Goal: Navigation & Orientation: Understand site structure

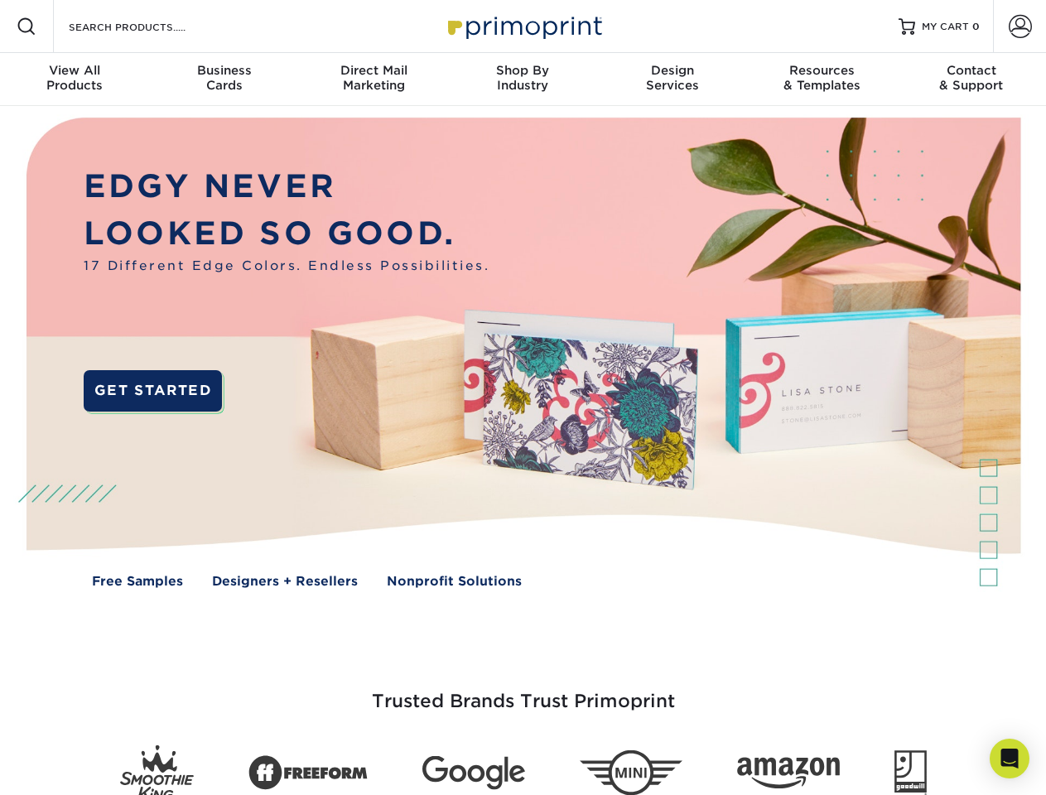
click at [522, 397] on img at bounding box center [522, 365] width 1035 height 518
click at [26, 26] on span at bounding box center [27, 27] width 20 height 20
click at [1019, 26] on span at bounding box center [1020, 26] width 23 height 23
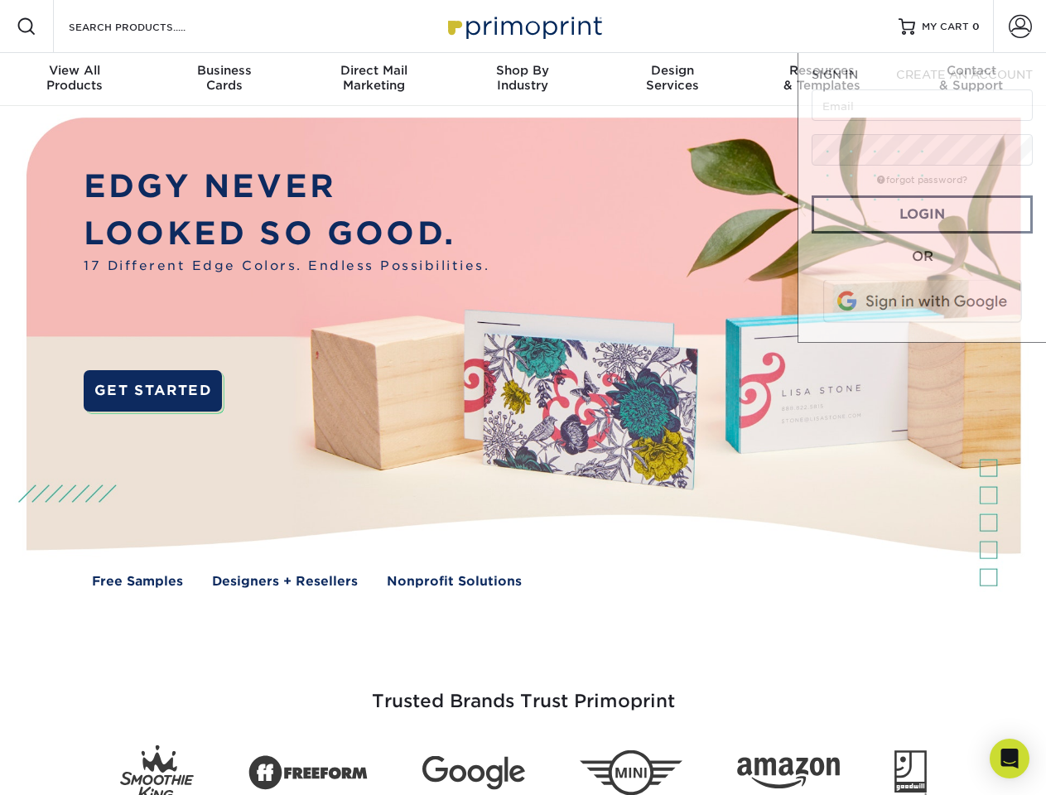
click at [75, 79] on div "View All Products" at bounding box center [74, 78] width 149 height 30
click at [224, 79] on div "Business Cards" at bounding box center [223, 78] width 149 height 30
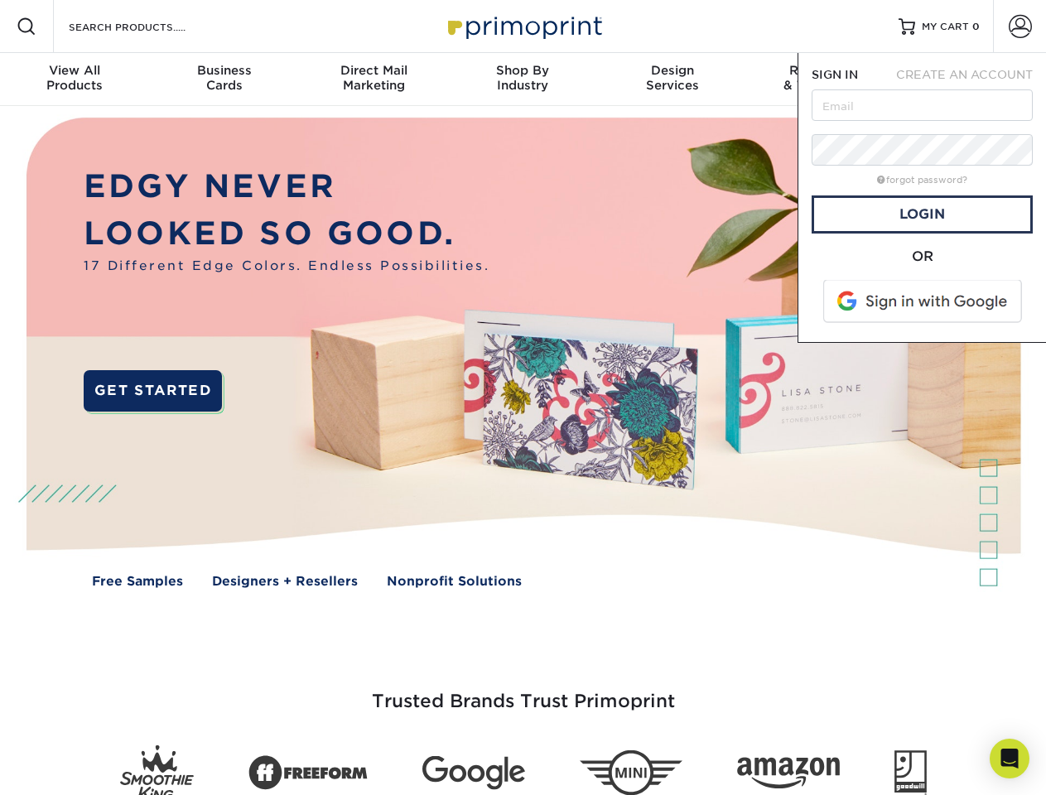
click at [373, 79] on div "Direct Mail Marketing" at bounding box center [373, 78] width 149 height 30
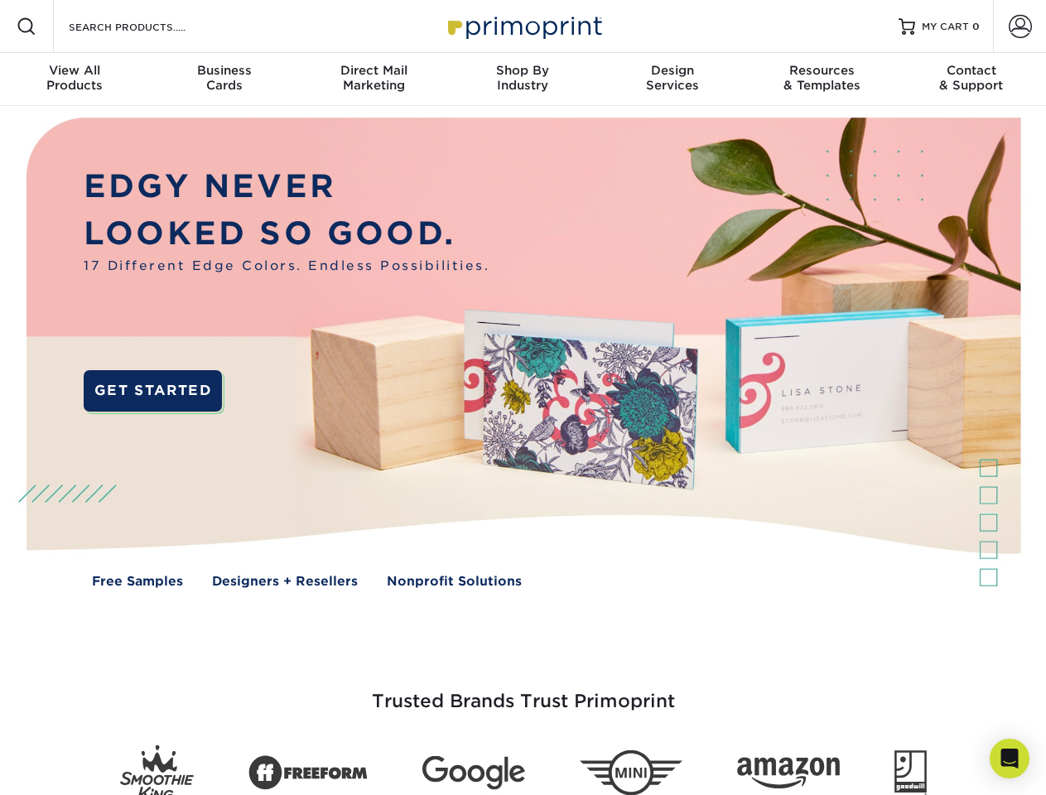
click at [522, 79] on div "Shop By Industry" at bounding box center [522, 78] width 149 height 30
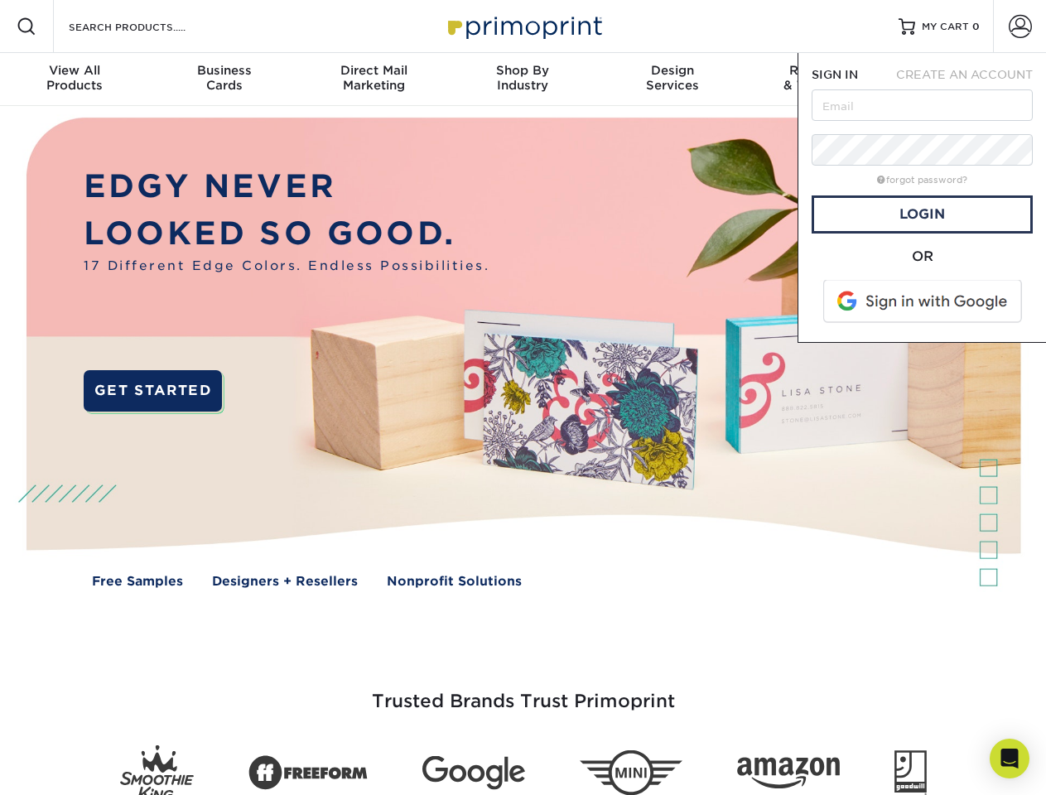
click at [672, 79] on div "Design Services" at bounding box center [672, 78] width 149 height 30
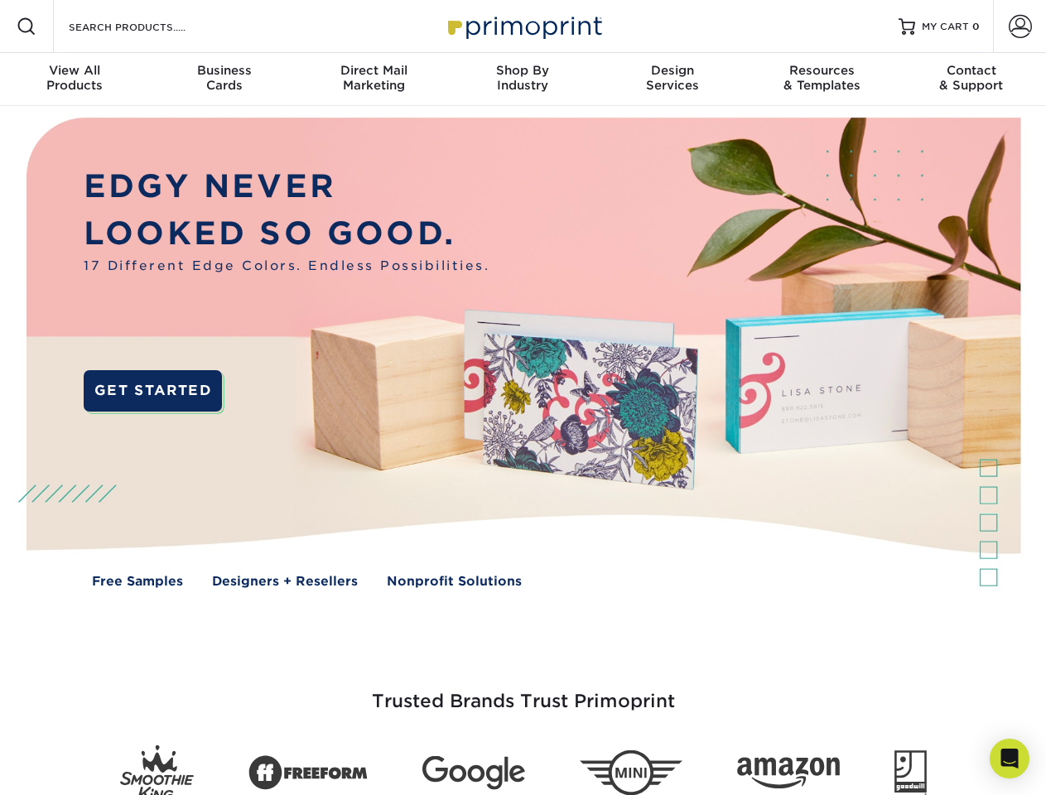
click at [821, 79] on span "SIGN IN" at bounding box center [834, 74] width 46 height 13
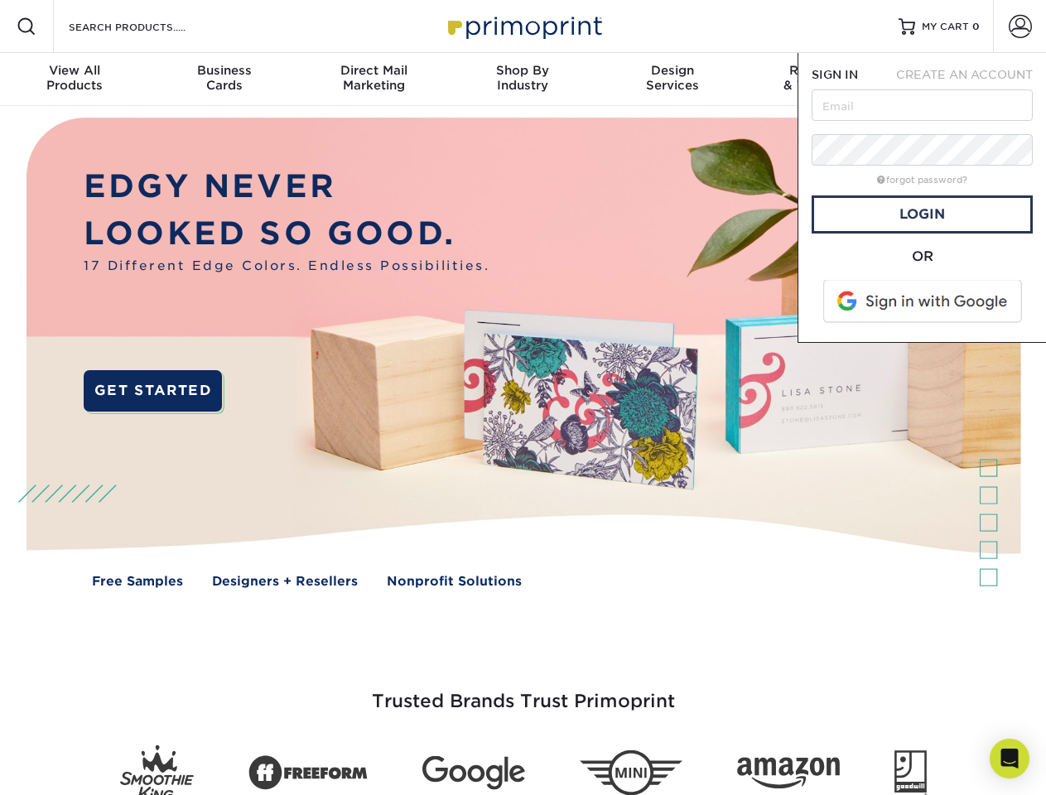
click at [971, 79] on div "Contact & Support" at bounding box center [971, 78] width 149 height 30
